Goal: Task Accomplishment & Management: Manage account settings

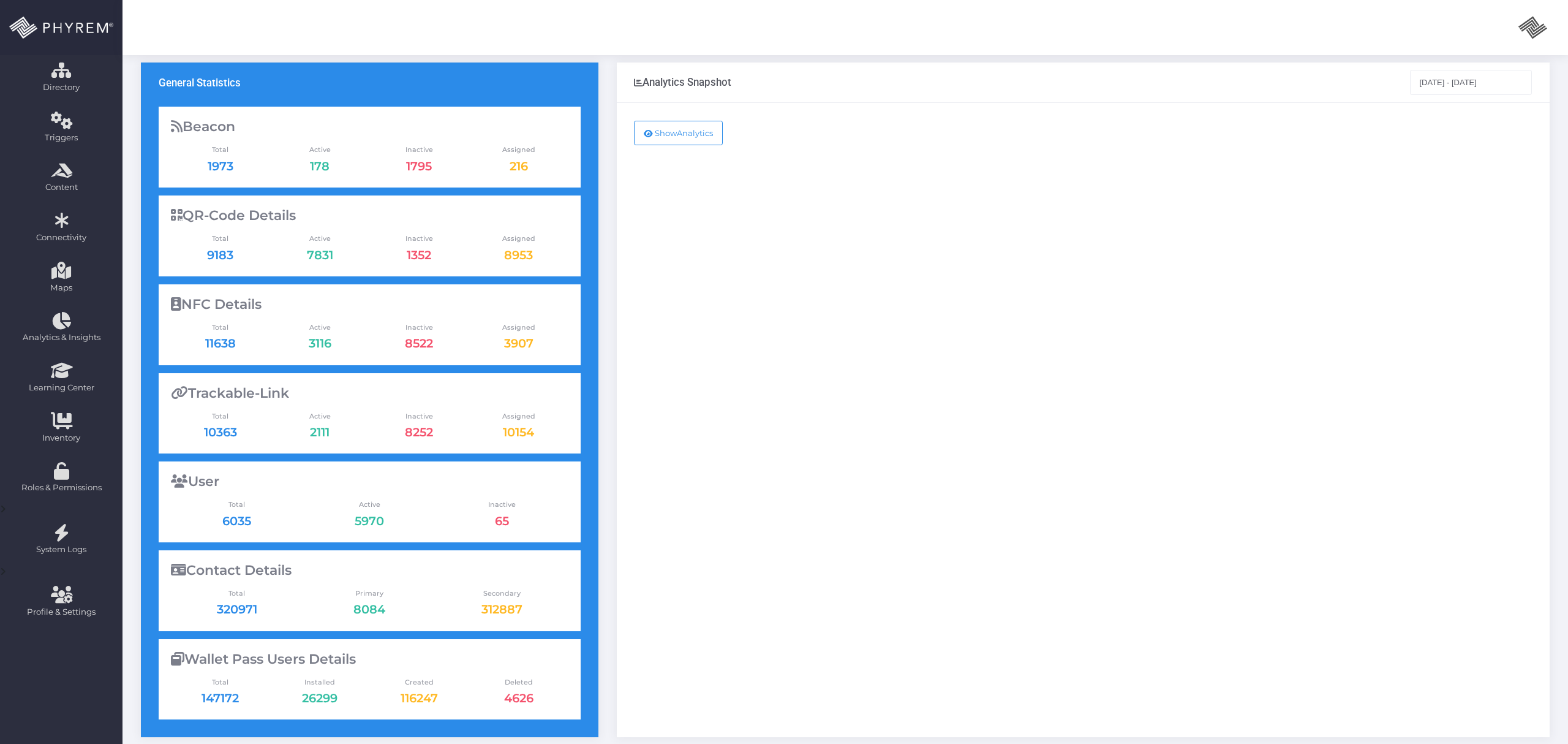
scroll to position [82, 0]
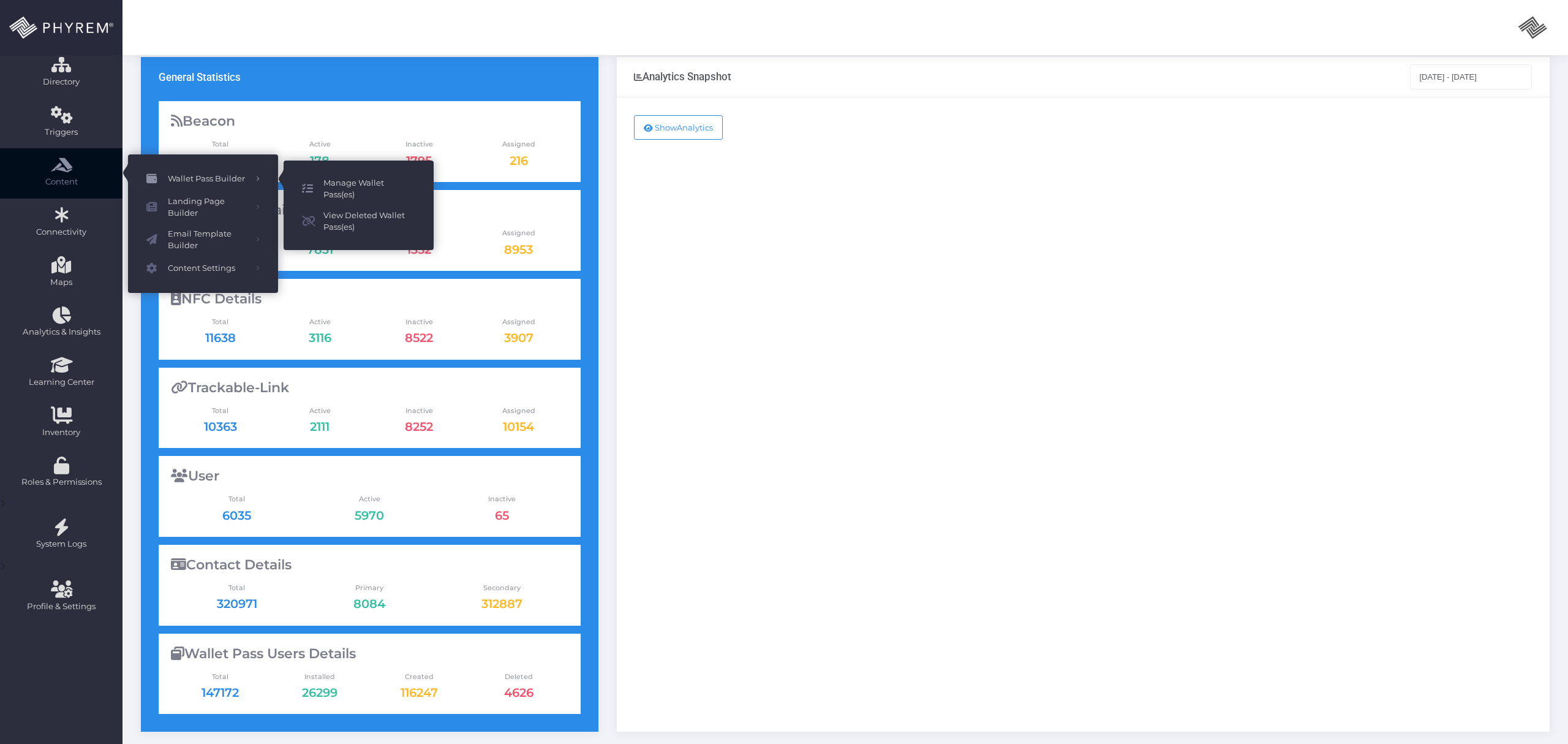
click at [345, 177] on span "Manage Wallet Pass(es)" at bounding box center [369, 189] width 92 height 24
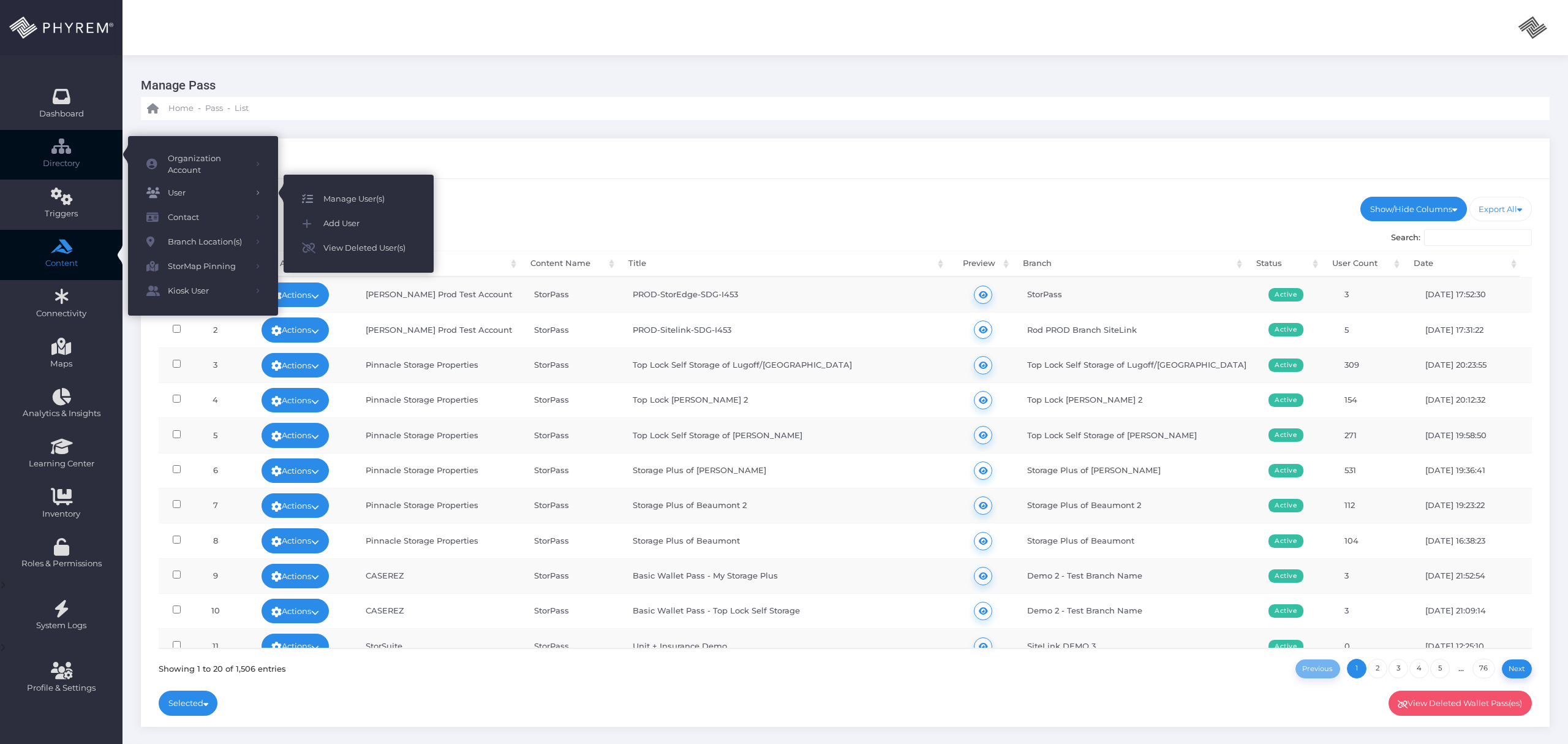
click at [358, 191] on span "Manage User(s)" at bounding box center [369, 199] width 92 height 16
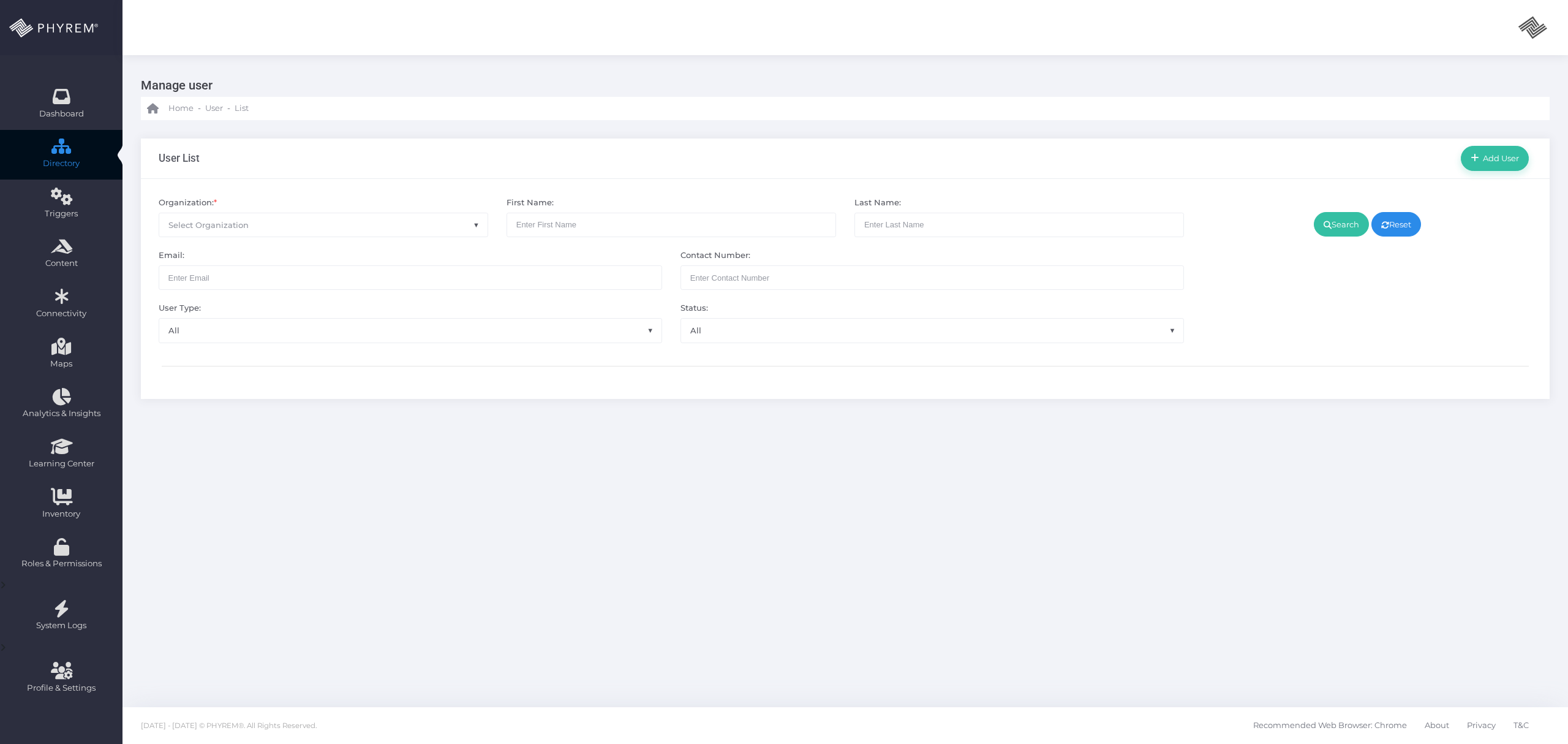
click at [314, 231] on span "Select Organization" at bounding box center [323, 225] width 328 height 24
type input "alv"
select select "4794"
click at [1318, 220] on link "Search" at bounding box center [1341, 224] width 55 height 25
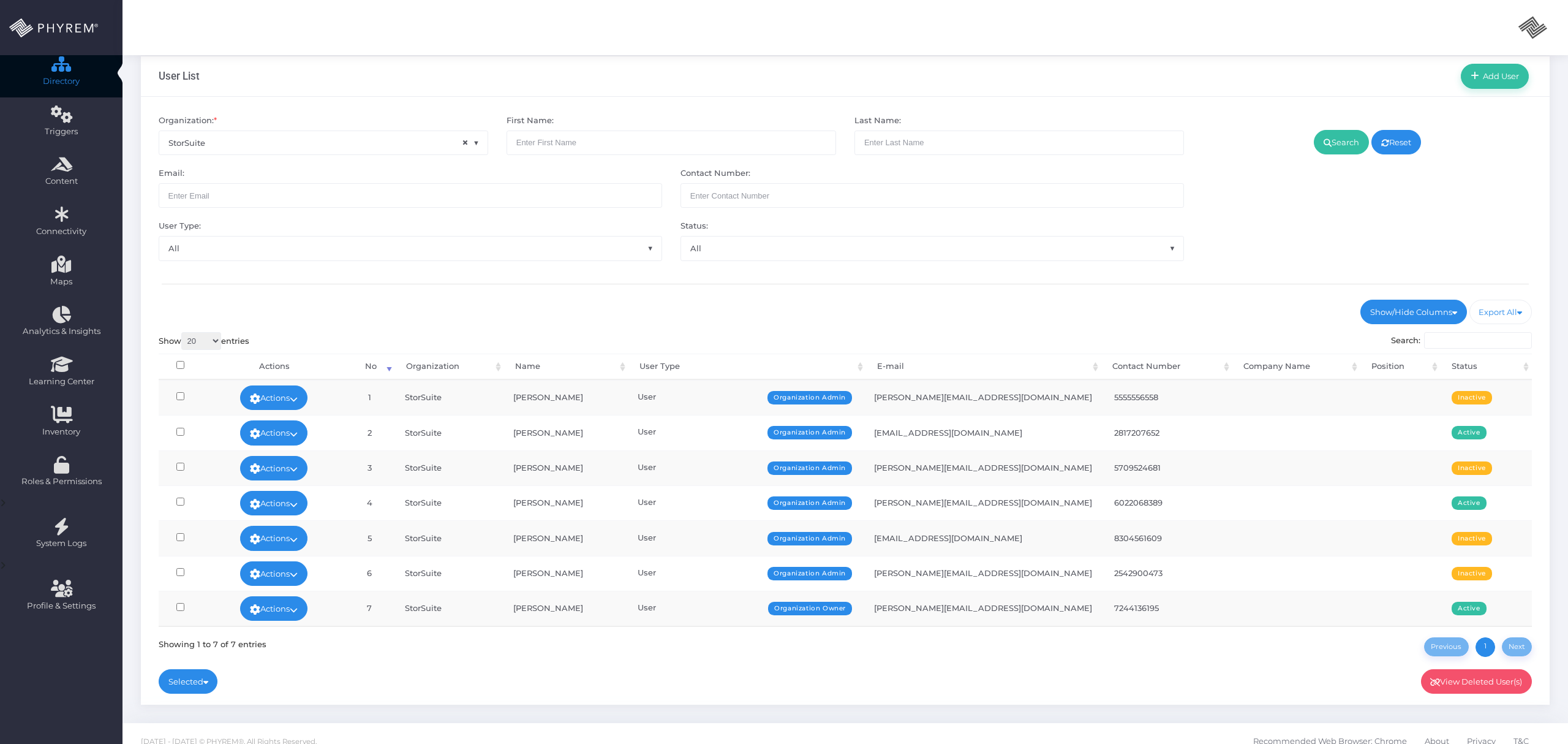
scroll to position [102, 0]
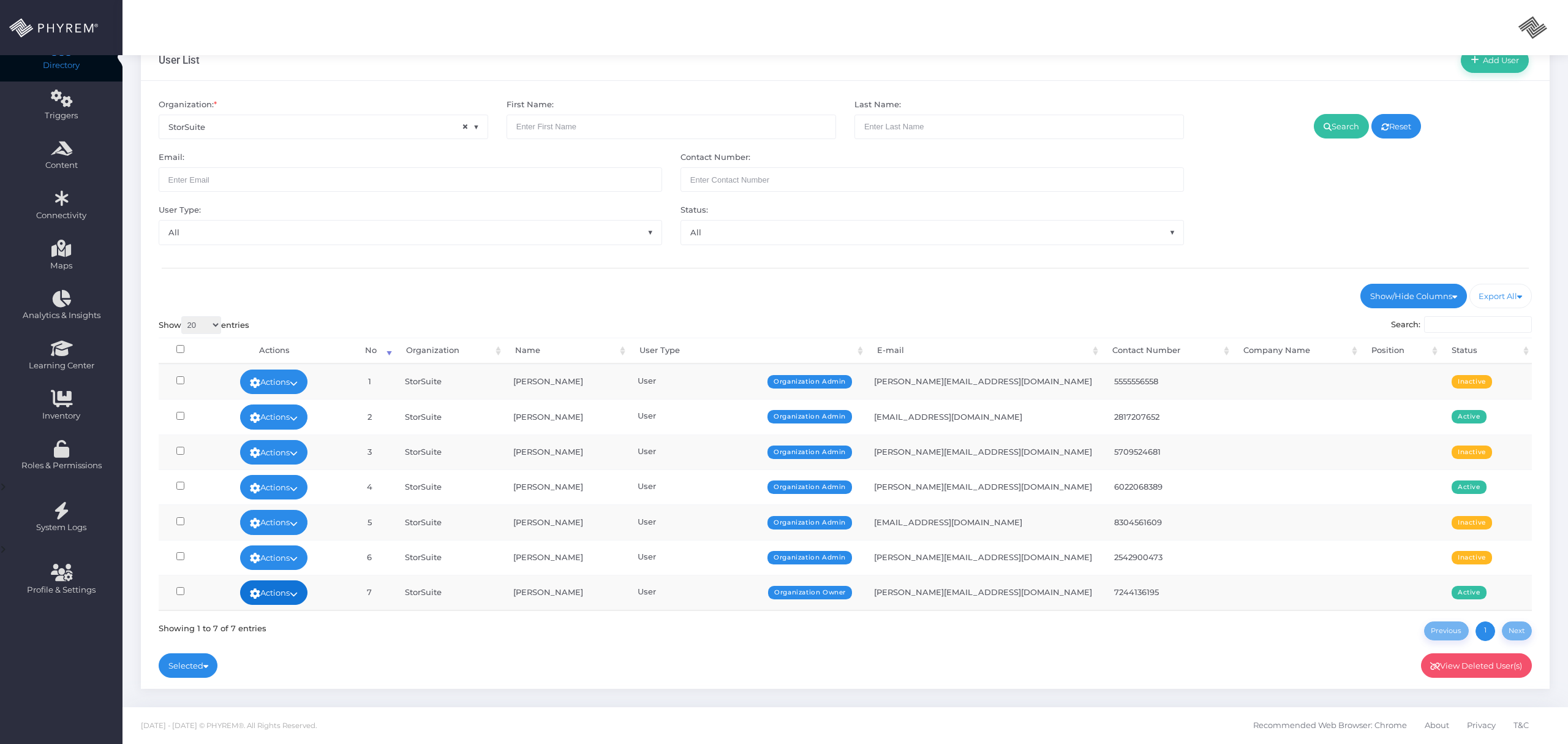
click at [297, 594] on icon at bounding box center [293, 594] width 8 height 0
click at [289, 568] on link "Sign In" at bounding box center [271, 569] width 80 height 24
drag, startPoint x: 692, startPoint y: 285, endPoint x: 704, endPoint y: 278, distance: 13.9
click at [704, 278] on div "Organization: * × StorSuite First Name: Last Name: Email: Contact Number: User …" at bounding box center [845, 385] width 1408 height 608
